Goal: Navigation & Orientation: Find specific page/section

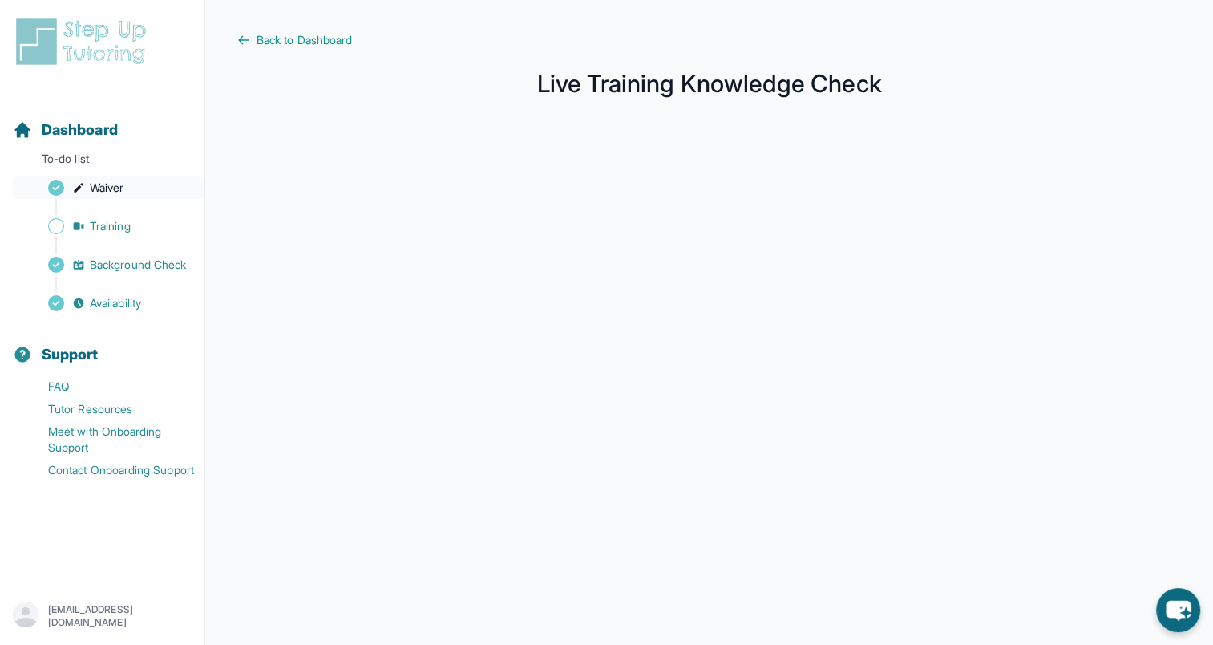
click at [108, 183] on span "Waiver" at bounding box center [107, 188] width 34 height 16
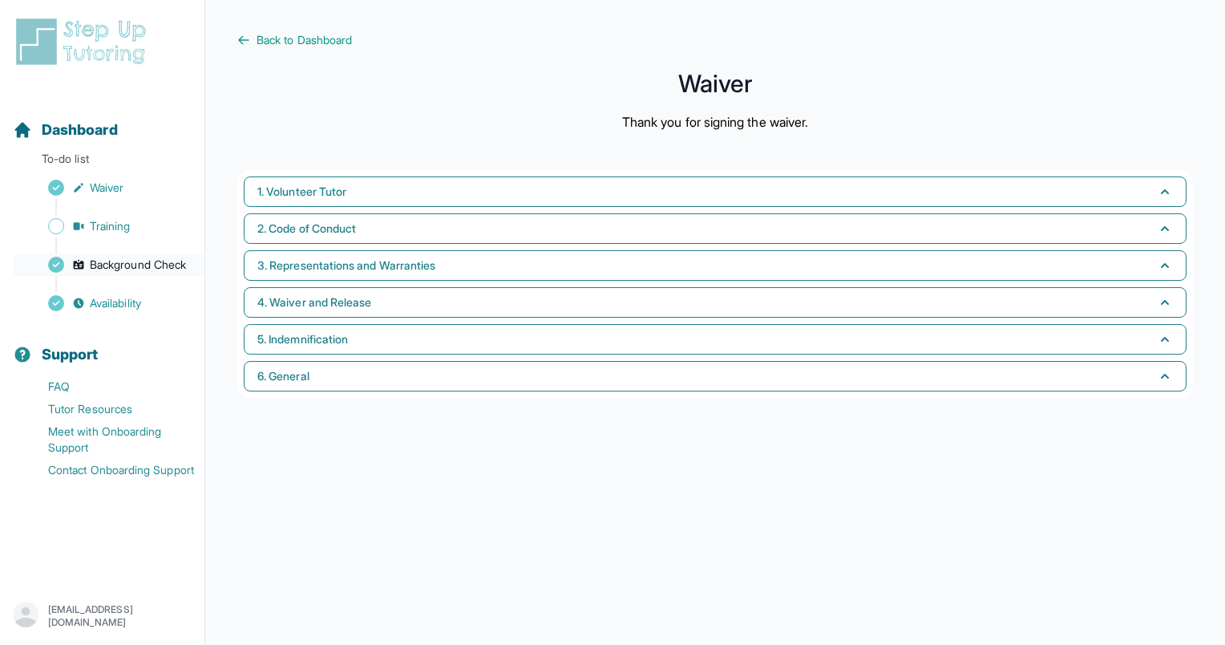
click at [124, 263] on span "Background Check" at bounding box center [138, 265] width 96 height 16
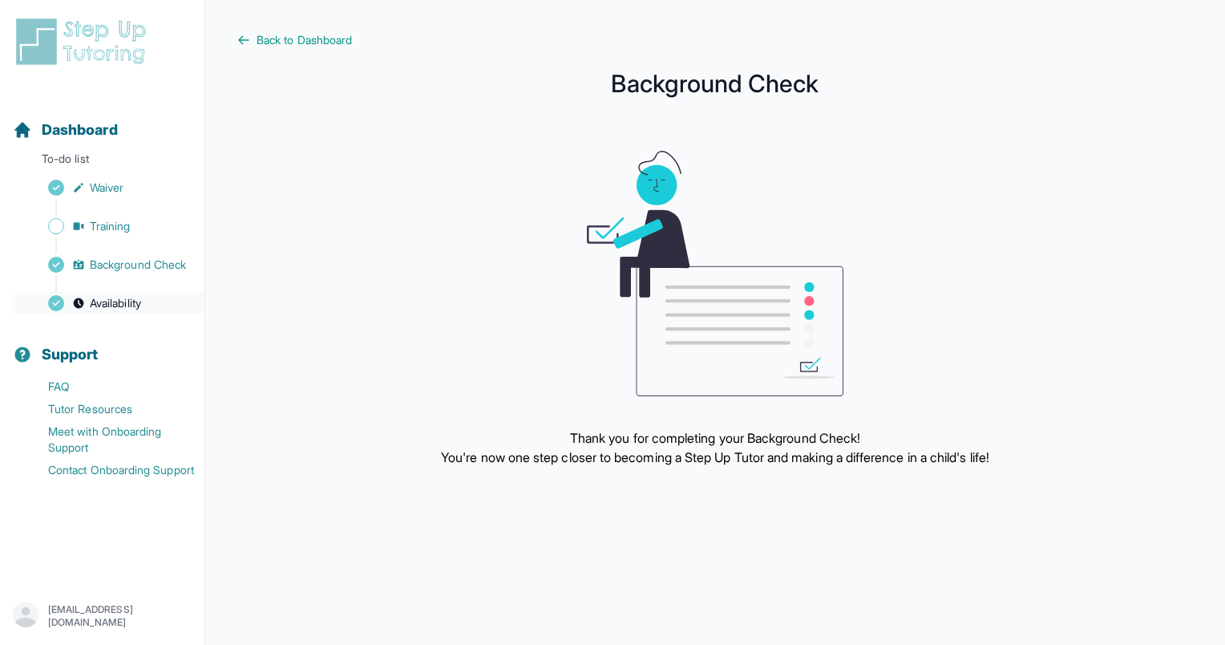
click at [119, 300] on span "Availability" at bounding box center [115, 303] width 51 height 16
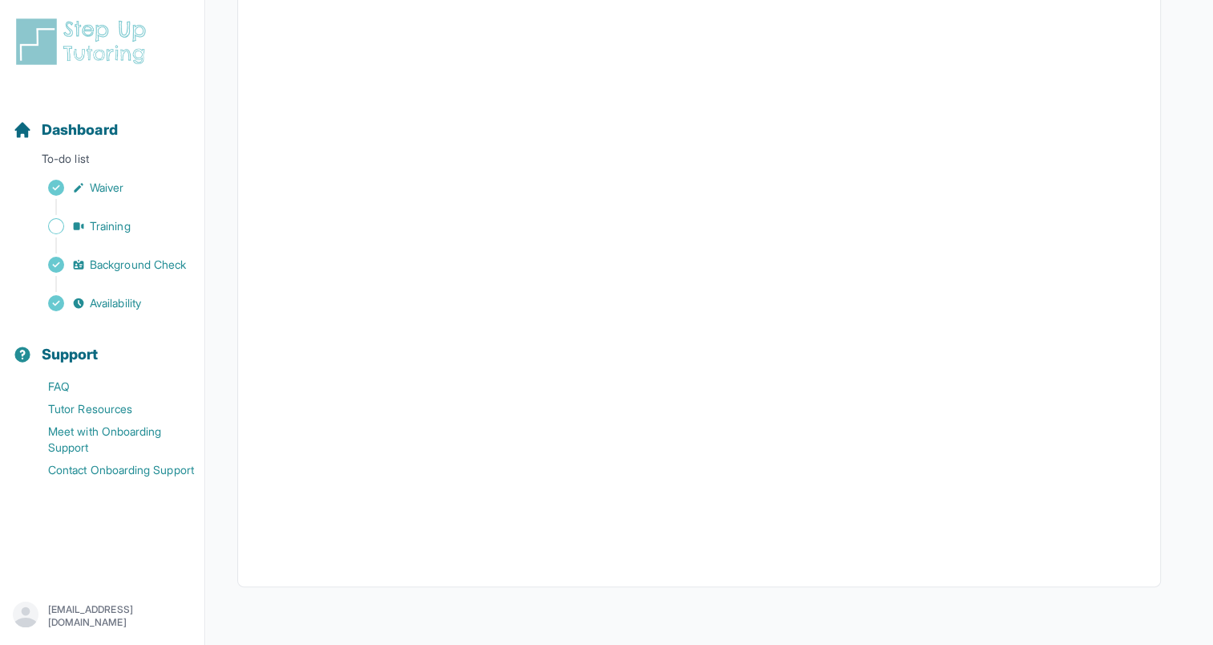
scroll to position [286, 0]
